Goal: Task Accomplishment & Management: Manage account settings

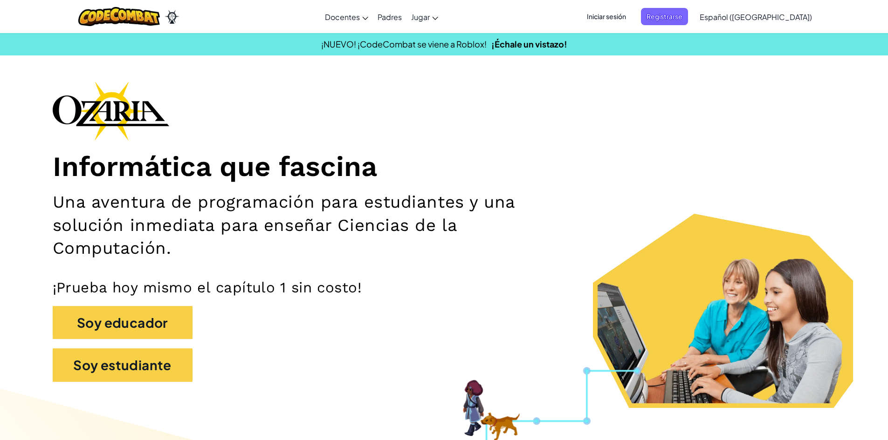
click at [621, 14] on span "Iniciar sesión" at bounding box center [606, 16] width 50 height 17
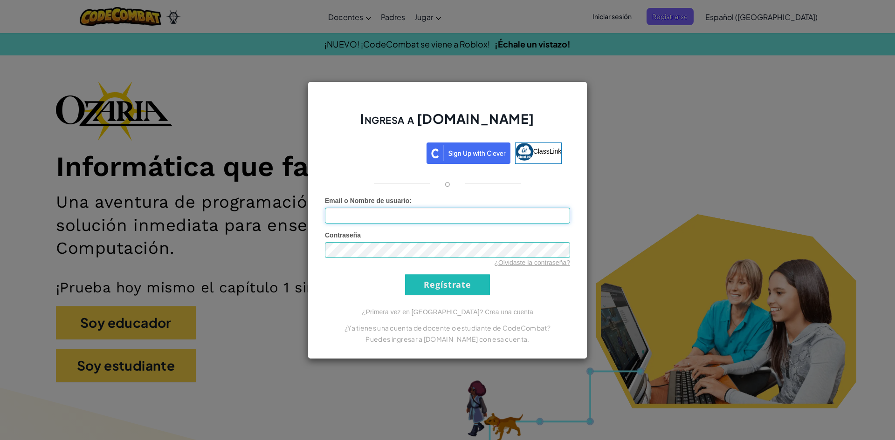
click at [447, 219] on input "Email o Nombre de usuario :" at bounding box center [447, 216] width 245 height 16
type input "[EMAIL_ADDRESS][DOMAIN_NAME]"
click at [417, 278] on input "Regístrate" at bounding box center [447, 284] width 85 height 21
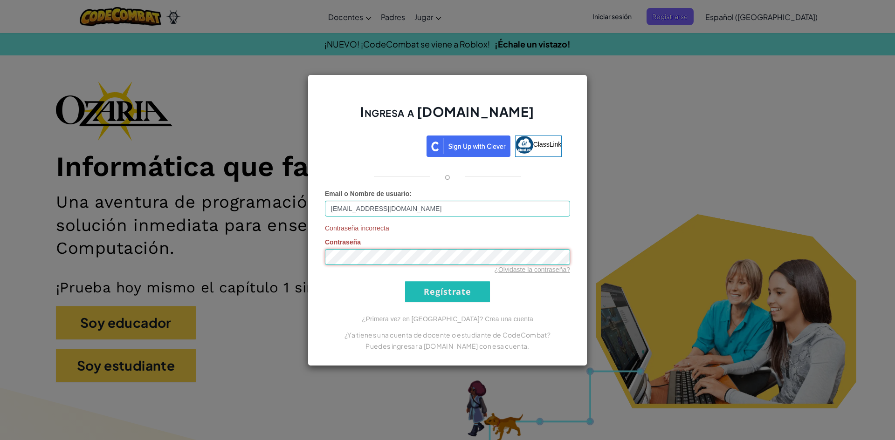
click at [295, 244] on div "Ingresa a [DOMAIN_NAME] ClassLink o Email o Nombre de usuario : [EMAIL_ADDRESS]…" at bounding box center [447, 220] width 895 height 440
click at [475, 295] on input "Regístrate" at bounding box center [447, 291] width 85 height 21
click at [520, 269] on link "¿Olvidaste la contraseña?" at bounding box center [532, 269] width 76 height 7
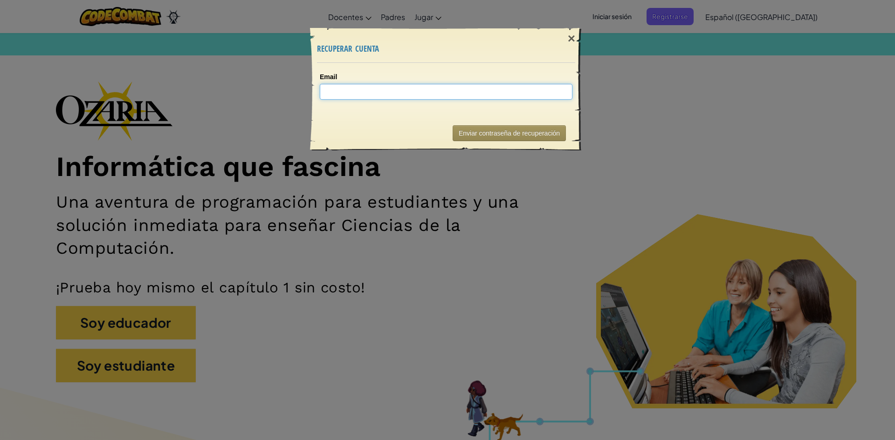
click at [363, 94] on input "Email" at bounding box center [446, 92] width 253 height 16
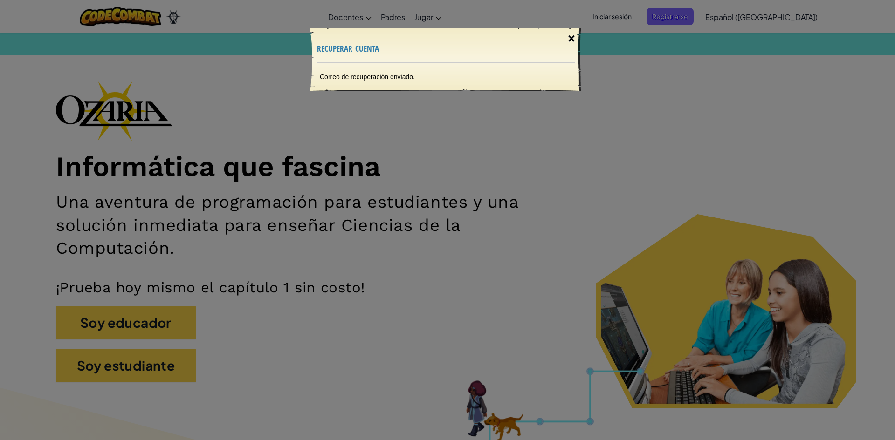
click at [573, 34] on div "×" at bounding box center [571, 38] width 21 height 27
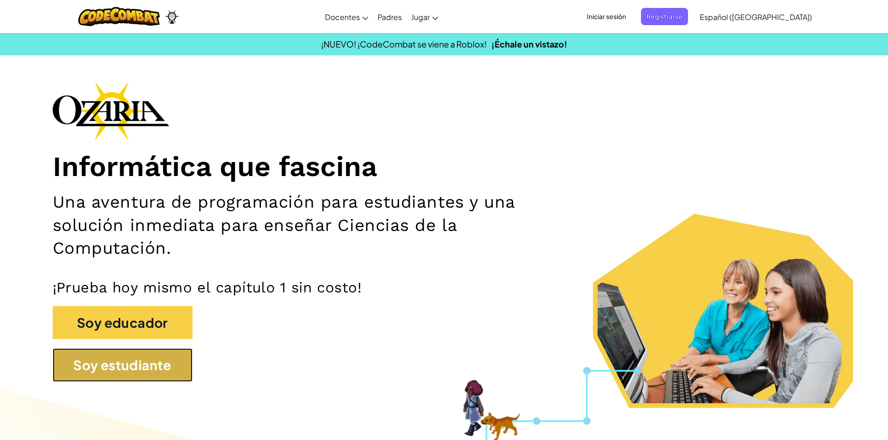
click at [145, 369] on button "Soy estudiante" at bounding box center [123, 366] width 140 height 34
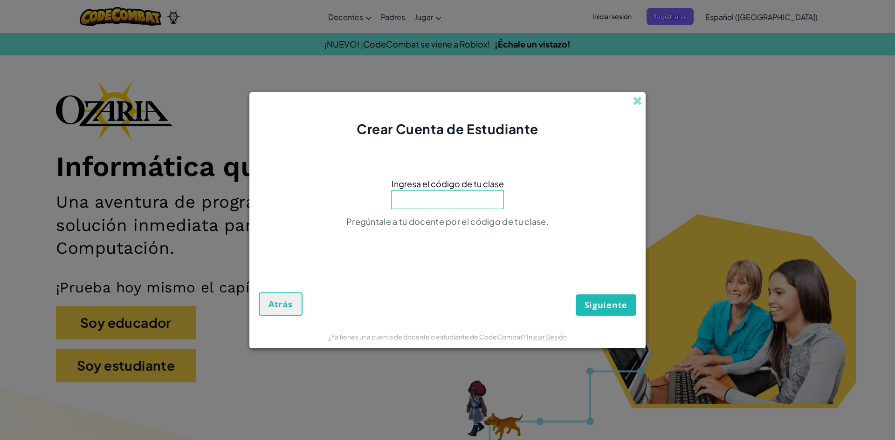
click at [632, 109] on div "Crear Cuenta de Estudiante" at bounding box center [447, 115] width 396 height 46
click at [639, 102] on span at bounding box center [637, 101] width 10 height 10
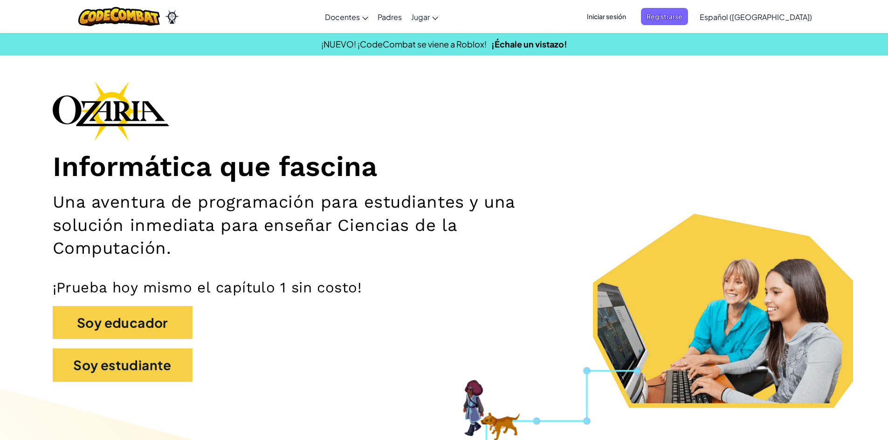
click at [631, 14] on span "Iniciar sesión" at bounding box center [606, 16] width 50 height 17
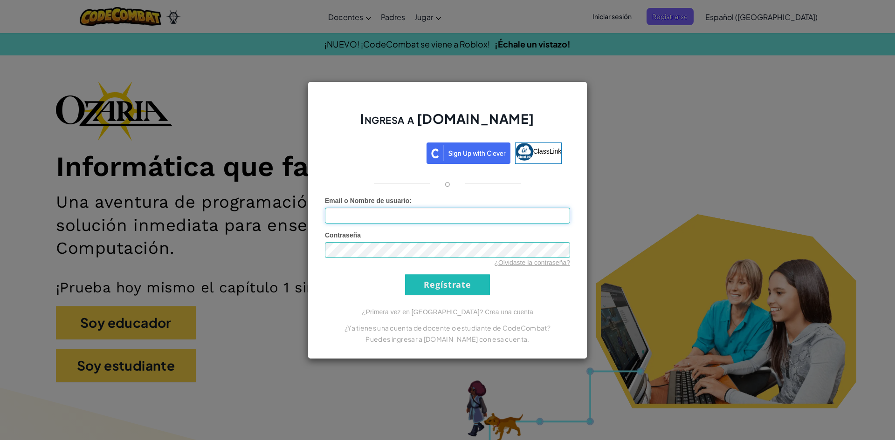
click at [369, 216] on input "Email o Nombre de usuario :" at bounding box center [447, 216] width 245 height 16
type input "[EMAIL_ADDRESS][DOMAIN_NAME]"
click at [539, 259] on link "¿Olvidaste la contraseña?" at bounding box center [532, 262] width 76 height 7
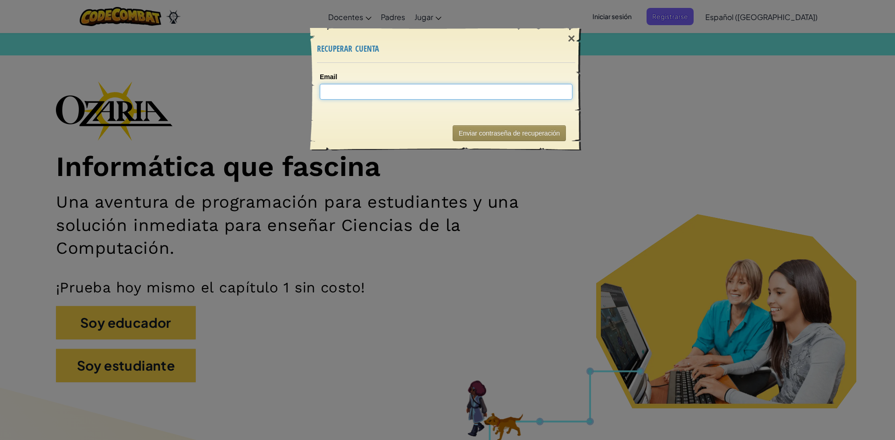
drag, startPoint x: 343, startPoint y: 94, endPoint x: 350, endPoint y: 102, distance: 10.6
click at [344, 95] on input "Email" at bounding box center [446, 92] width 253 height 16
click at [566, 45] on div "×" at bounding box center [571, 38] width 21 height 27
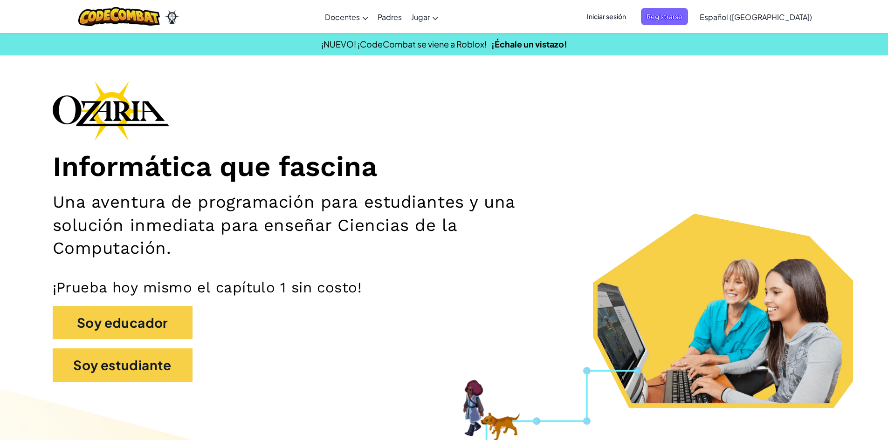
click at [616, 18] on span "Iniciar sesión" at bounding box center [606, 16] width 50 height 17
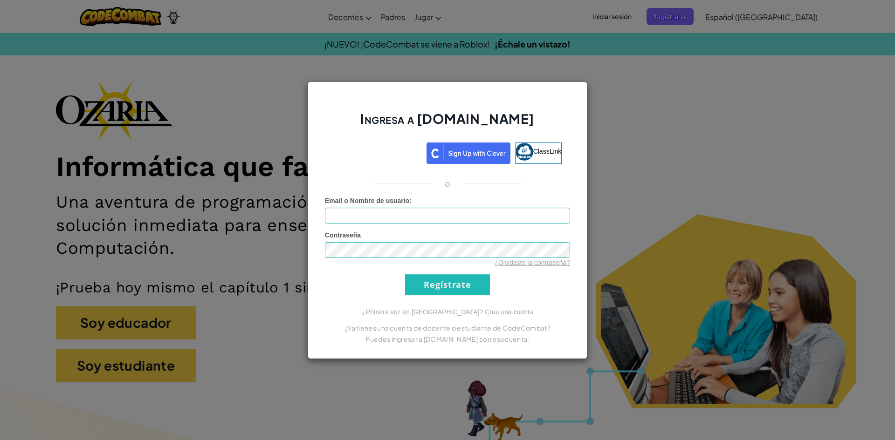
click at [354, 200] on span "Email o Nombre de usuario" at bounding box center [367, 200] width 84 height 7
click at [354, 208] on input "Email o Nombre de usuario :" at bounding box center [447, 216] width 245 height 16
click at [361, 219] on input "Email o Nombre de usuario :" at bounding box center [447, 216] width 245 height 16
type input "[EMAIL_ADDRESS][DOMAIN_NAME]"
click at [506, 262] on link "¿Olvidaste la contraseña?" at bounding box center [532, 262] width 76 height 7
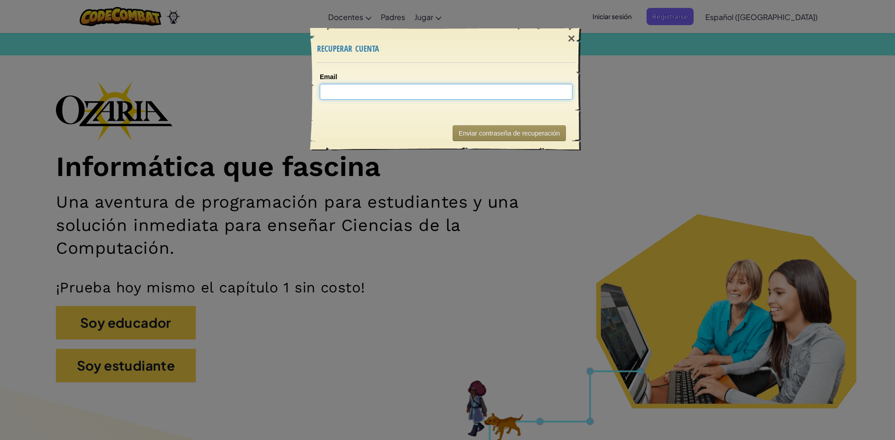
type input "a"
type input "[EMAIL_ADDRESS][DOMAIN_NAME]"
click at [465, 130] on button "Enviar contraseña de recuperación" at bounding box center [508, 133] width 113 height 16
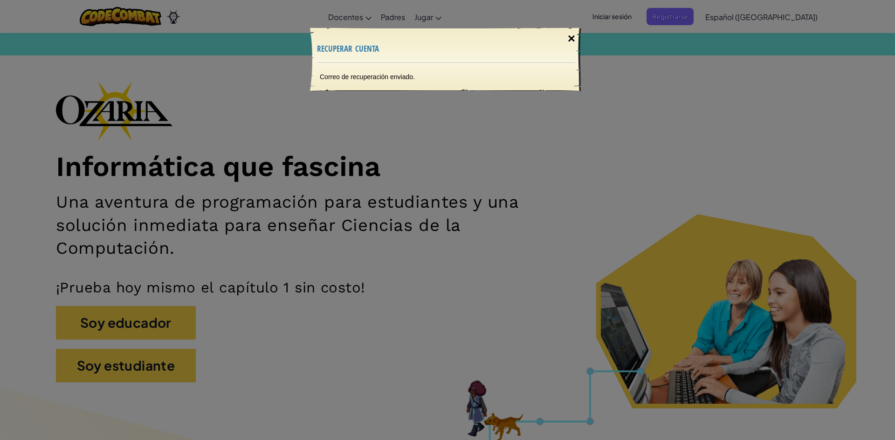
click at [568, 36] on div "×" at bounding box center [571, 38] width 21 height 27
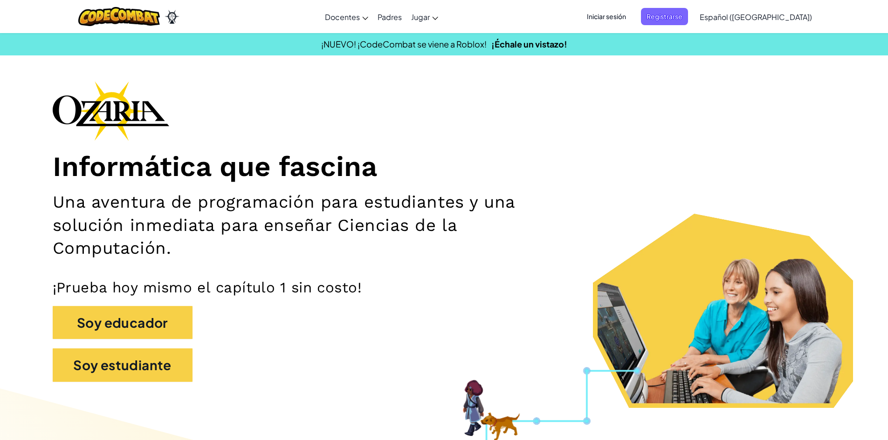
click at [609, 17] on span "Iniciar sesión" at bounding box center [606, 16] width 50 height 17
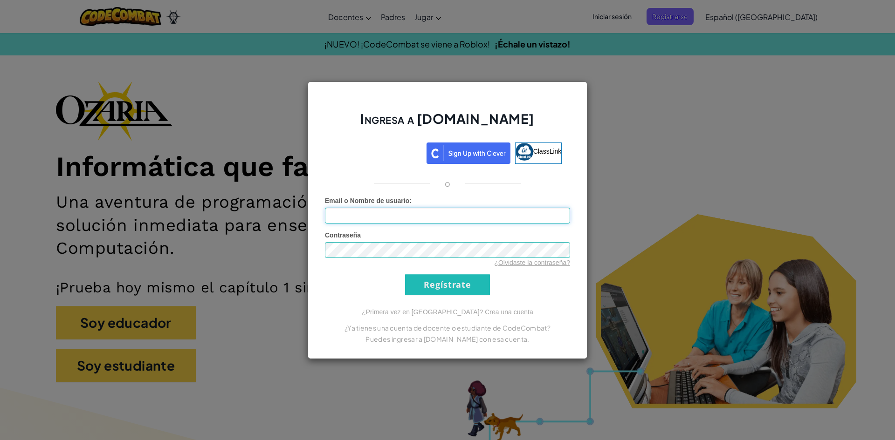
click at [332, 218] on input "Email o Nombre de usuario :" at bounding box center [447, 216] width 245 height 16
type input "[EMAIL_ADDRESS][DOMAIN_NAME]"
click at [455, 281] on input "Regístrate" at bounding box center [447, 284] width 85 height 21
